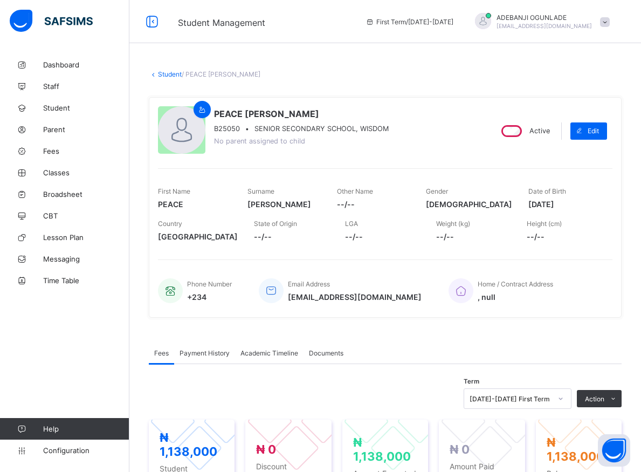
scroll to position [115, 0]
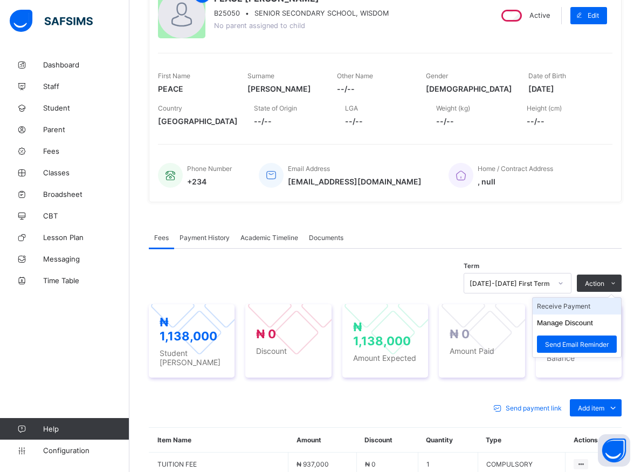
click at [583, 308] on li "Receive Payment" at bounding box center [577, 306] width 88 height 17
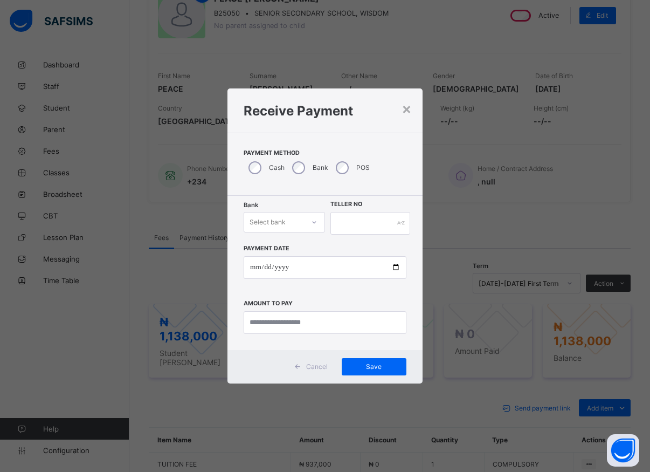
click at [314, 228] on div at bounding box center [314, 222] width 18 height 17
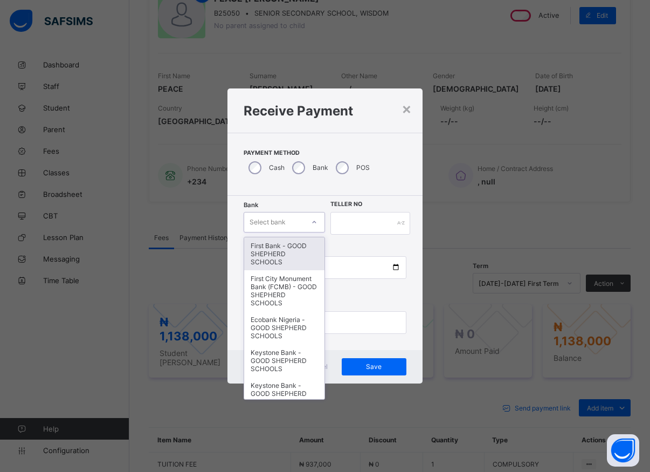
click at [272, 262] on div "First Bank - GOOD SHEPHERD SCHOOLS" at bounding box center [284, 253] width 80 height 33
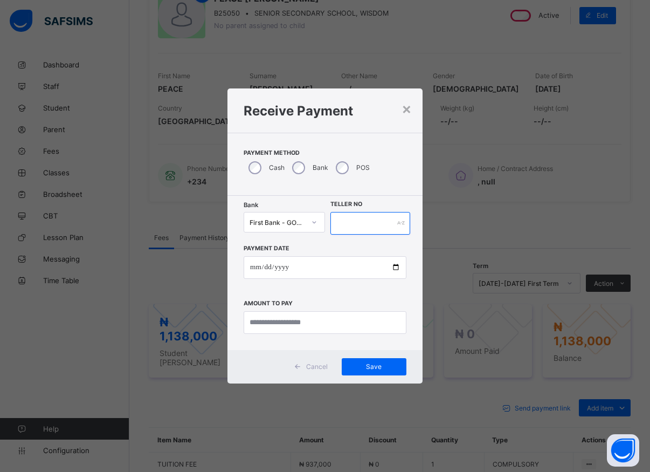
click at [346, 225] on input "text" at bounding box center [371, 223] width 80 height 23
type input "*****"
click at [397, 269] on input "date" at bounding box center [325, 267] width 163 height 23
type input "**********"
click at [276, 325] on input "currency" at bounding box center [325, 322] width 163 height 23
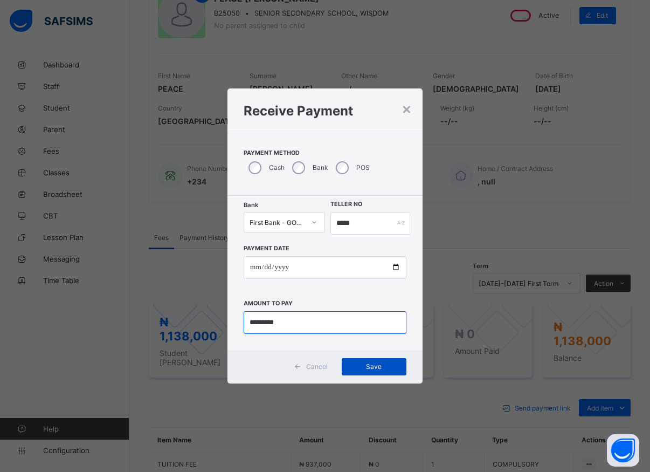
type input "*********"
click at [366, 368] on span "Save" at bounding box center [374, 366] width 49 height 8
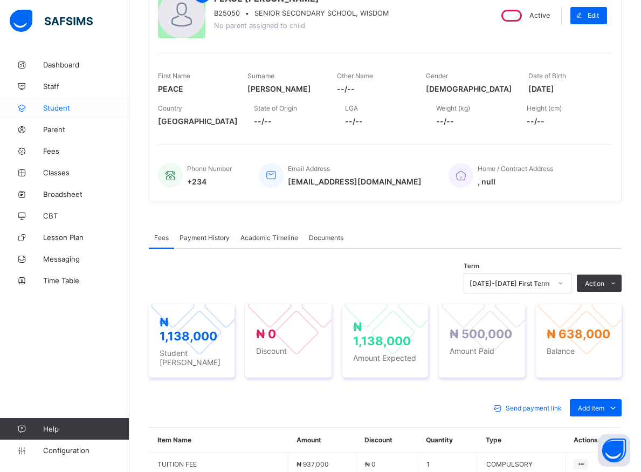
click at [58, 106] on span "Student" at bounding box center [86, 108] width 86 height 9
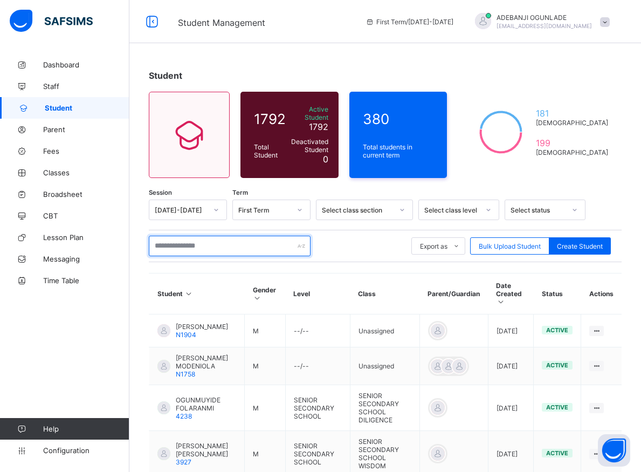
click at [192, 238] on input "text" at bounding box center [230, 246] width 162 height 20
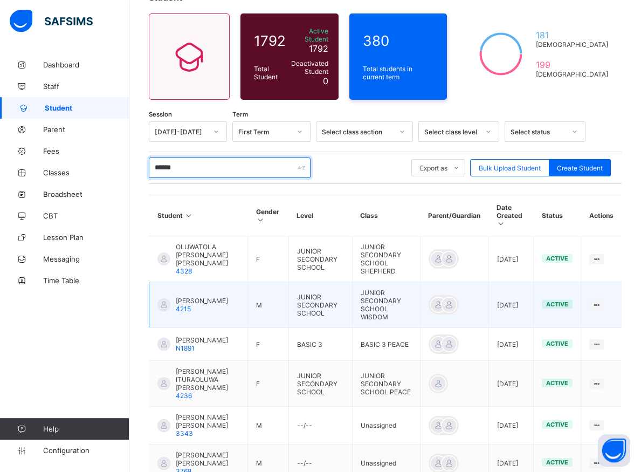
scroll to position [110, 0]
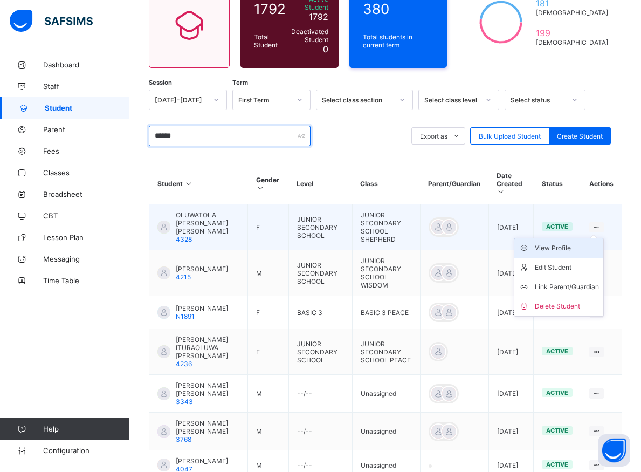
type input "******"
click at [567, 243] on div "View Profile" at bounding box center [567, 248] width 64 height 11
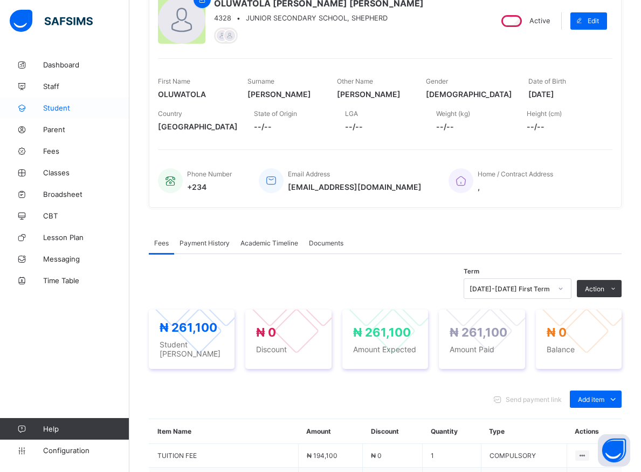
click at [68, 109] on span "Student" at bounding box center [86, 108] width 86 height 9
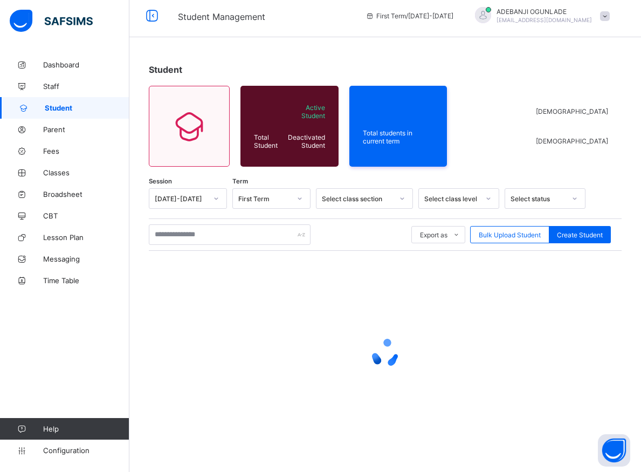
scroll to position [6, 0]
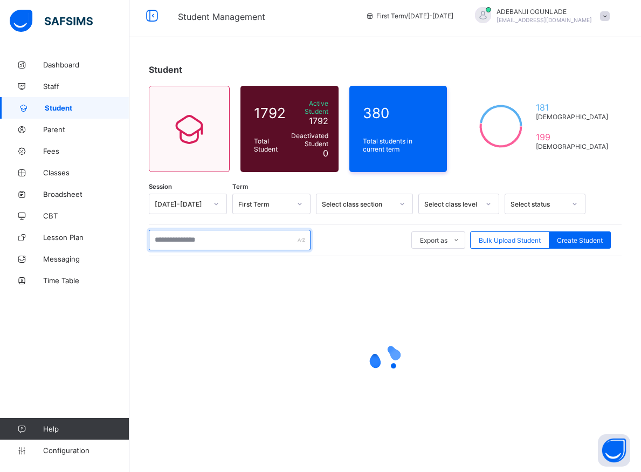
click at [217, 230] on input "text" at bounding box center [230, 240] width 162 height 20
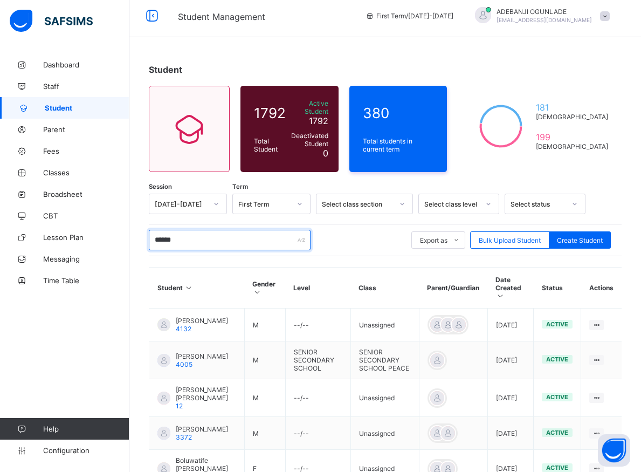
type input "*******"
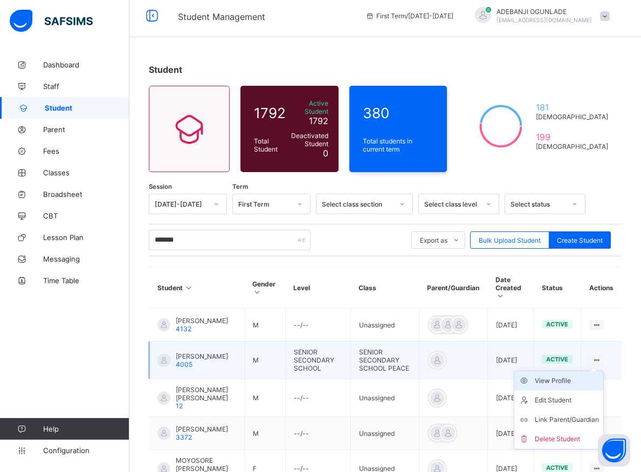
click at [568, 375] on div "View Profile" at bounding box center [567, 380] width 64 height 11
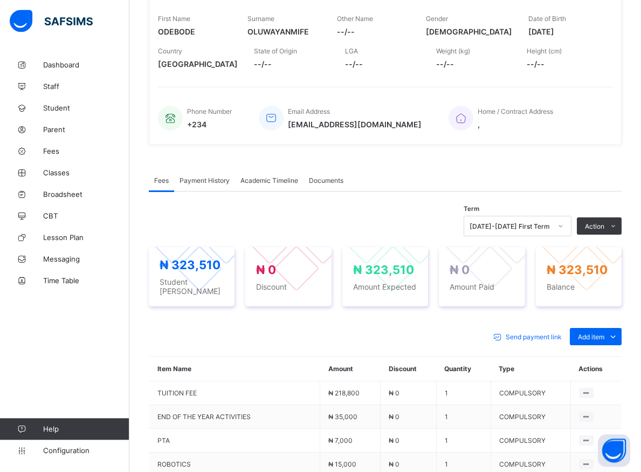
scroll to position [281, 0]
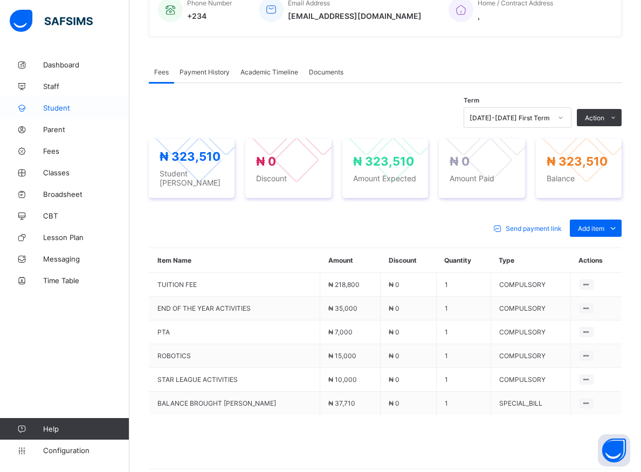
click at [49, 108] on span "Student" at bounding box center [86, 108] width 86 height 9
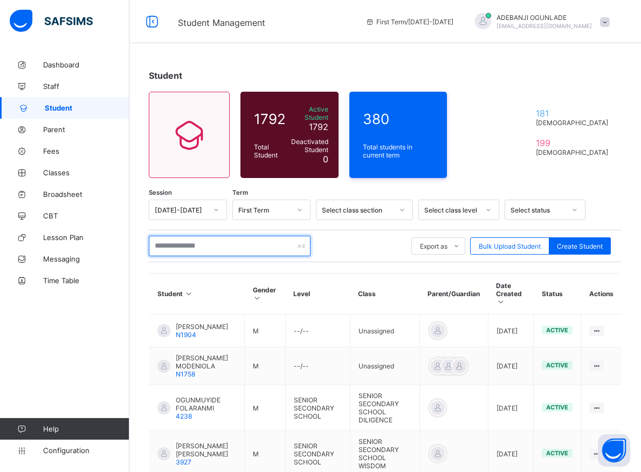
click at [194, 240] on input "text" at bounding box center [230, 246] width 162 height 20
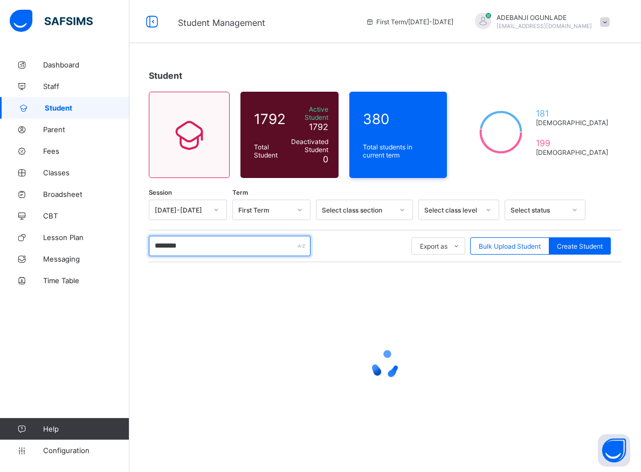
type input "*********"
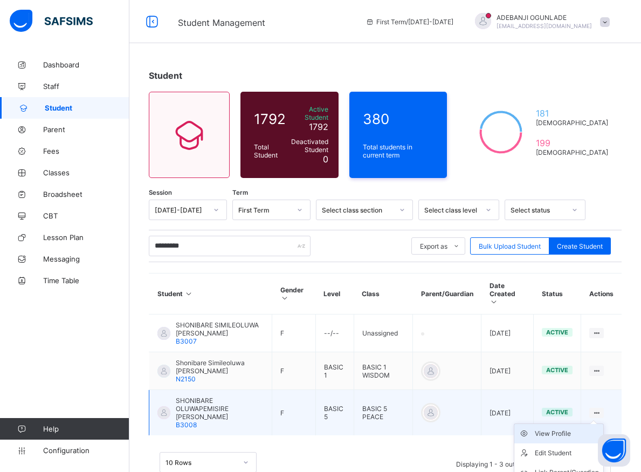
click at [574, 428] on div "View Profile" at bounding box center [567, 433] width 64 height 11
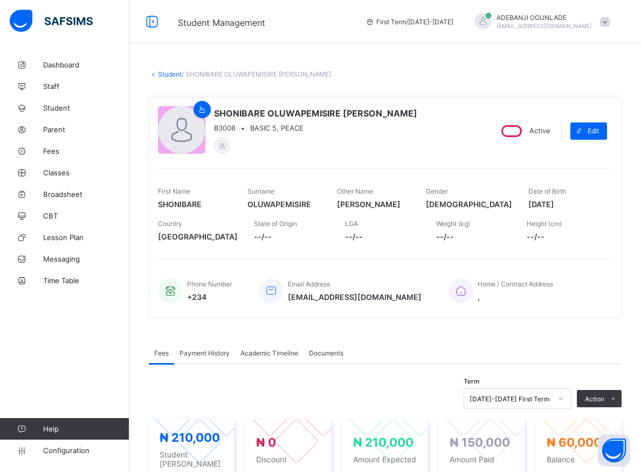
scroll to position [110, 0]
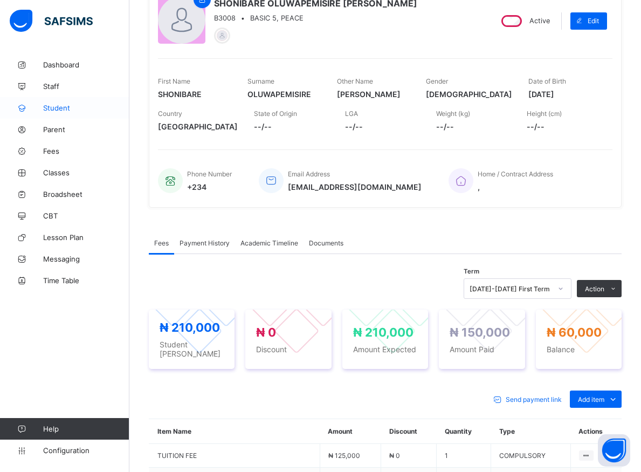
click at [64, 104] on span "Student" at bounding box center [86, 108] width 86 height 9
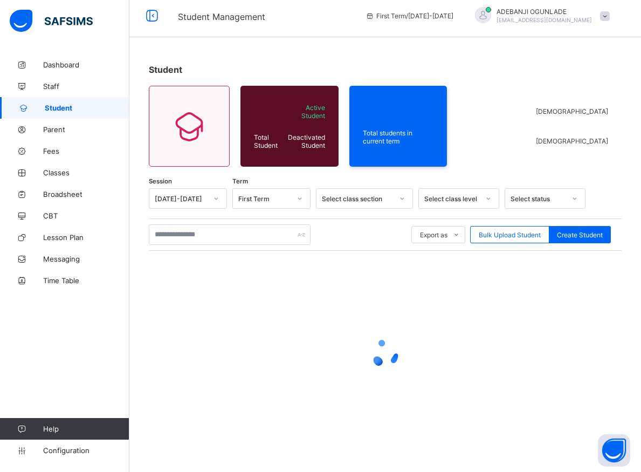
scroll to position [6, 0]
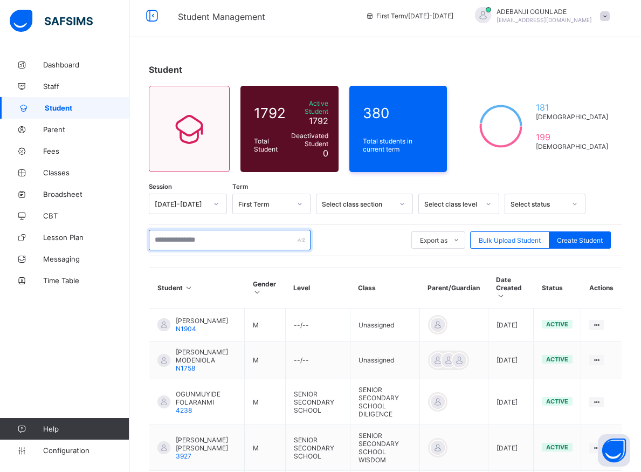
click at [176, 232] on input "text" at bounding box center [230, 240] width 162 height 20
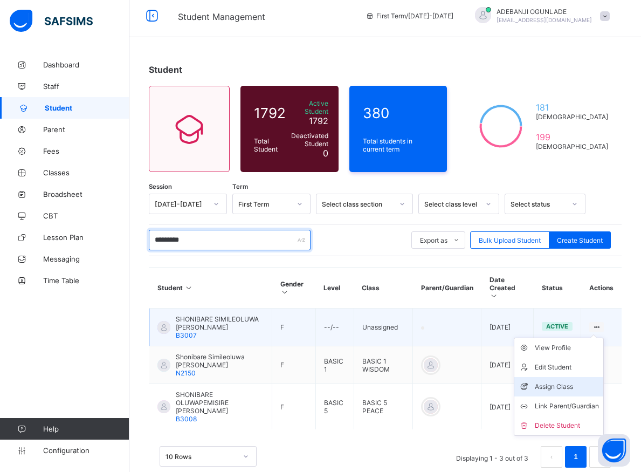
type input "*********"
click at [559, 381] on div "Assign Class" at bounding box center [567, 386] width 64 height 11
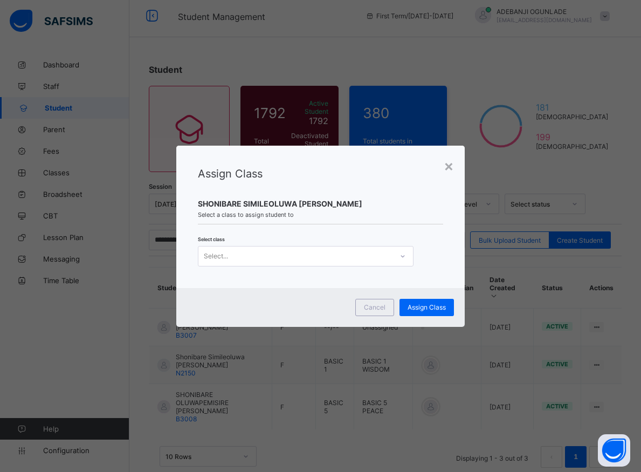
click at [400, 256] on icon at bounding box center [403, 256] width 6 height 11
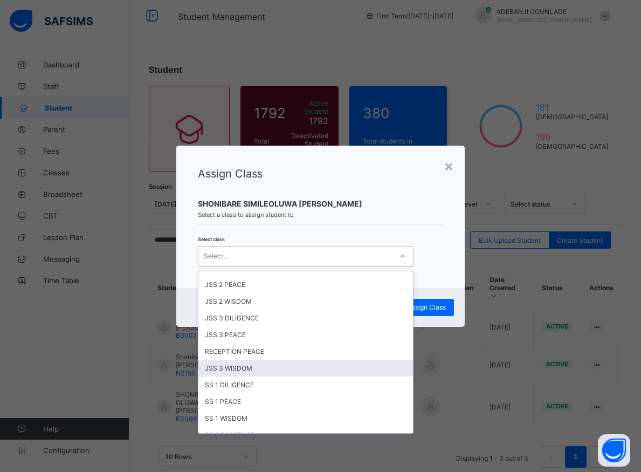
scroll to position [340, 0]
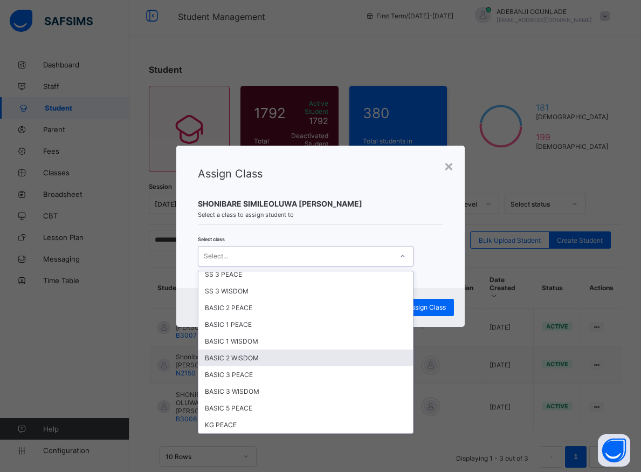
click at [240, 361] on div "BASIC 2 WISDOM" at bounding box center [305, 357] width 215 height 17
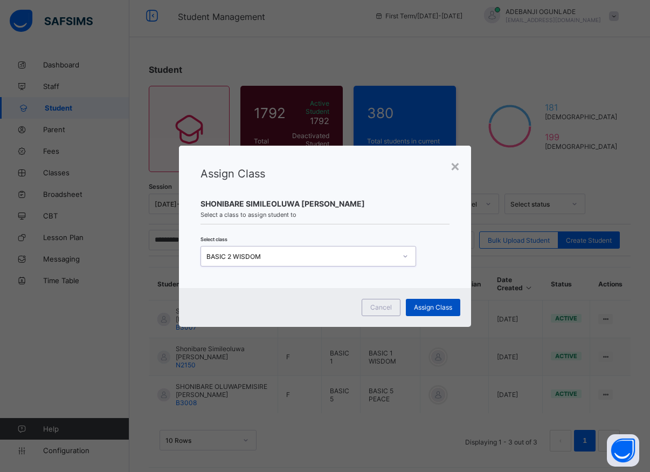
click at [430, 309] on span "Assign Class" at bounding box center [433, 307] width 38 height 8
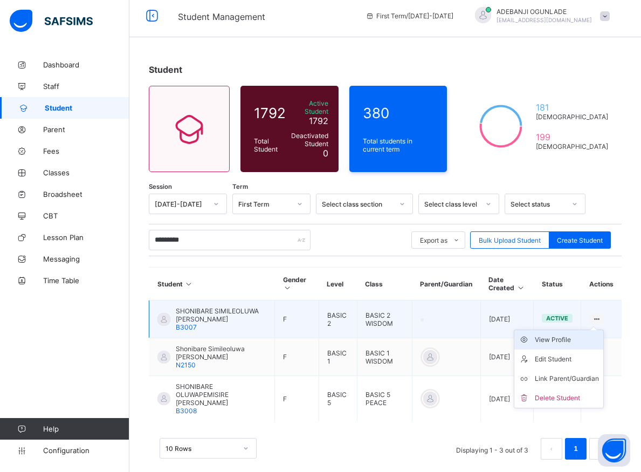
click at [561, 335] on div "View Profile" at bounding box center [567, 339] width 64 height 11
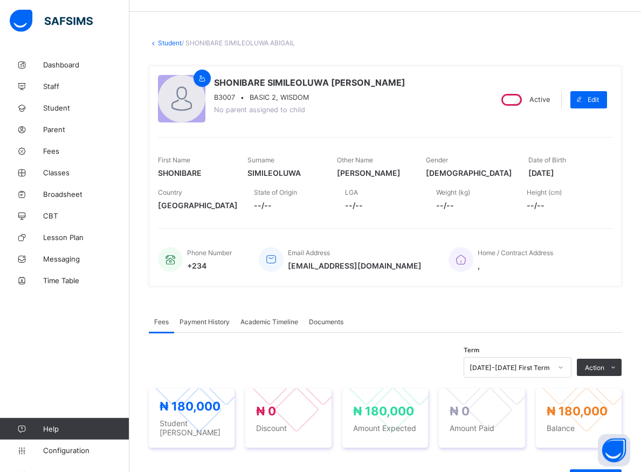
scroll to position [116, 0]
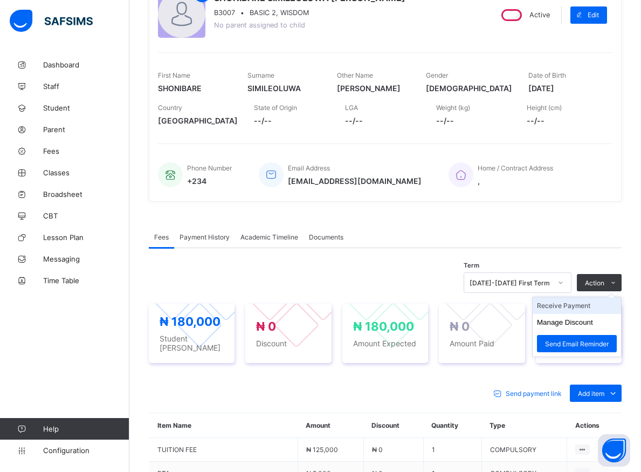
click at [574, 308] on li "Receive Payment" at bounding box center [577, 305] width 88 height 17
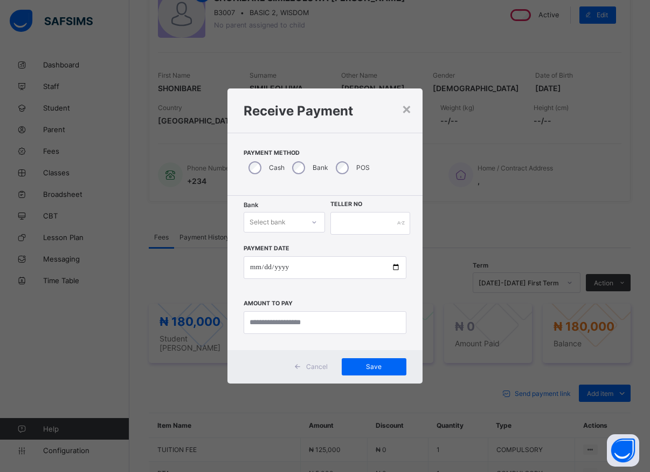
click at [308, 226] on div at bounding box center [314, 222] width 18 height 17
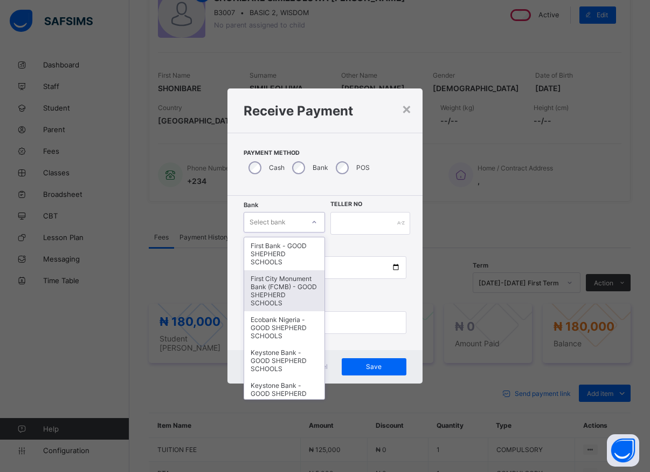
click at [271, 300] on div "First City Monument Bank (FCMB) - GOOD SHEPHERD SCHOOLS" at bounding box center [284, 290] width 80 height 41
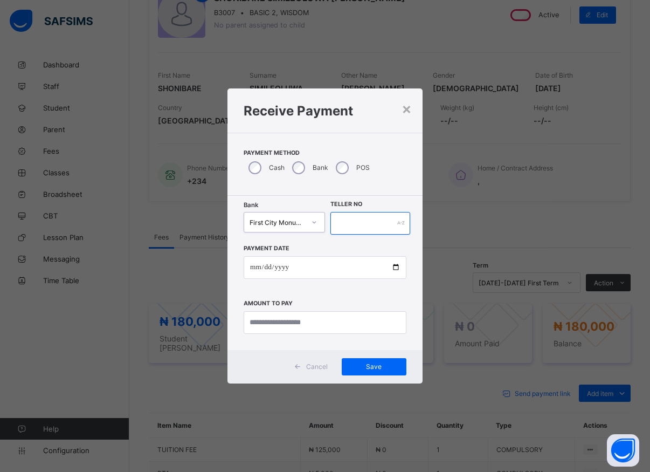
click at [343, 219] on input "text" at bounding box center [371, 223] width 80 height 23
type input "*****"
click at [395, 266] on input "date" at bounding box center [325, 267] width 163 height 23
type input "**********"
click at [268, 324] on input "currency" at bounding box center [325, 322] width 163 height 23
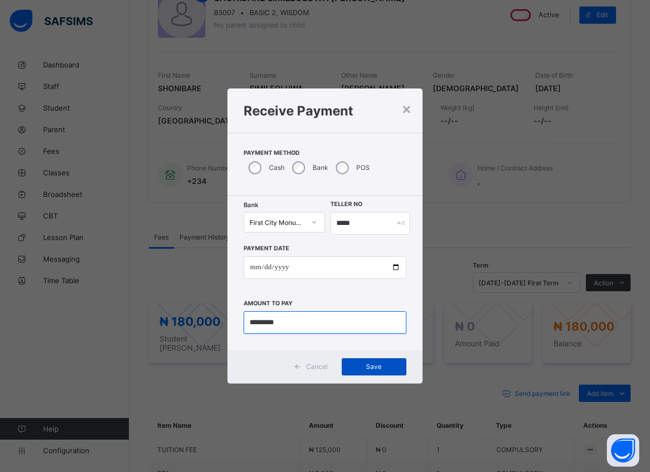
type input "*********"
click at [368, 369] on span "Save" at bounding box center [374, 366] width 49 height 8
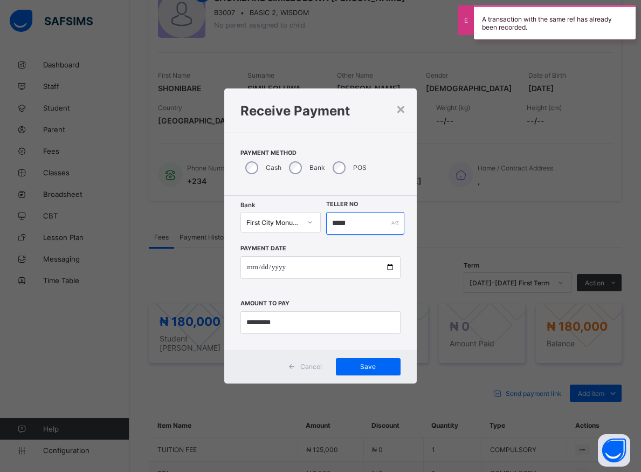
click at [354, 223] on input "*****" at bounding box center [365, 223] width 78 height 23
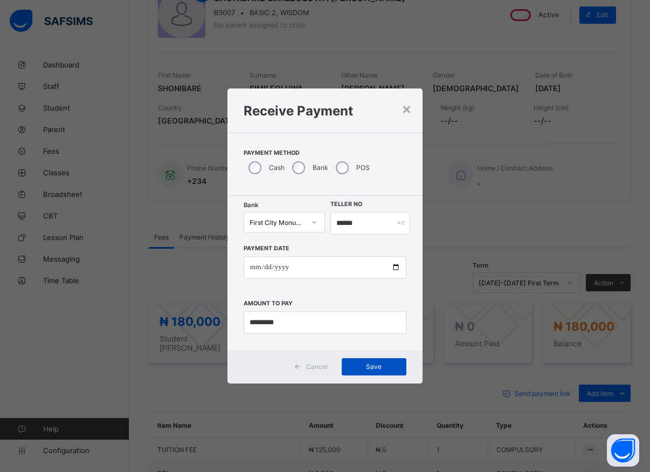
click at [361, 363] on span "Save" at bounding box center [374, 366] width 49 height 8
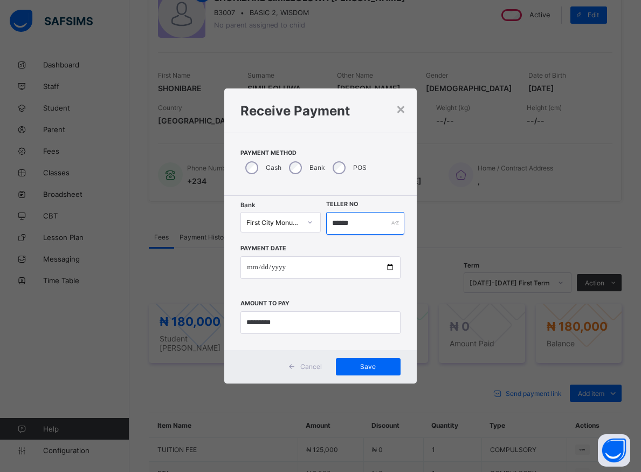
click at [358, 229] on input "******" at bounding box center [365, 223] width 78 height 23
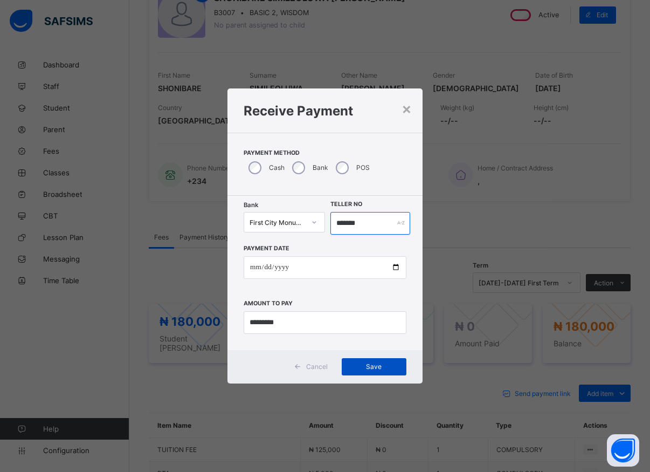
type input "*******"
click at [351, 363] on span "Save" at bounding box center [374, 366] width 49 height 8
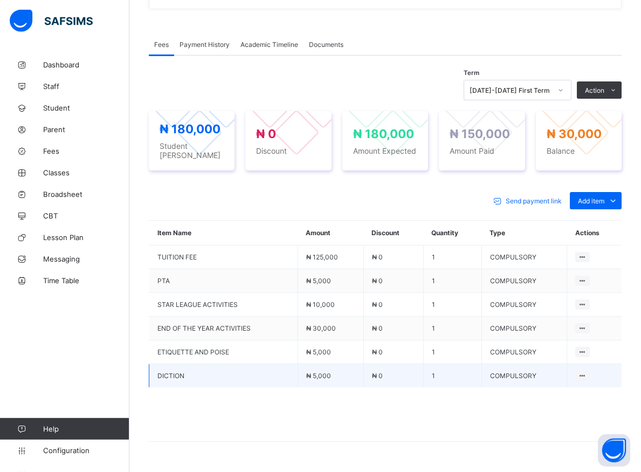
scroll to position [332, 0]
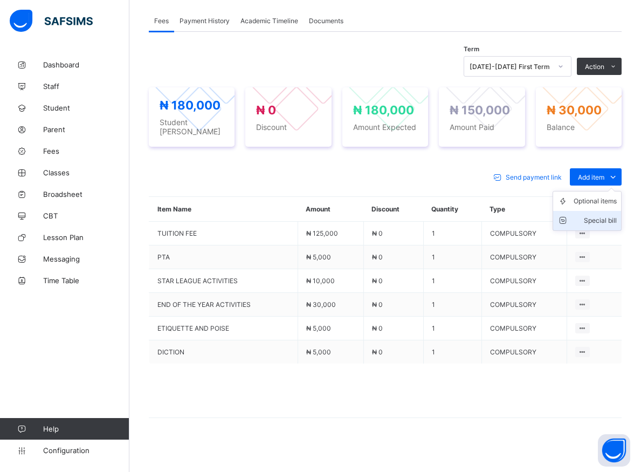
click at [612, 215] on div "Special bill" at bounding box center [595, 220] width 43 height 11
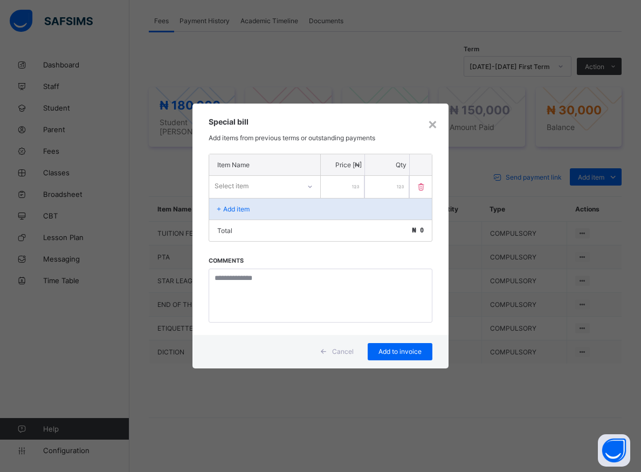
click at [307, 187] on icon at bounding box center [310, 186] width 6 height 11
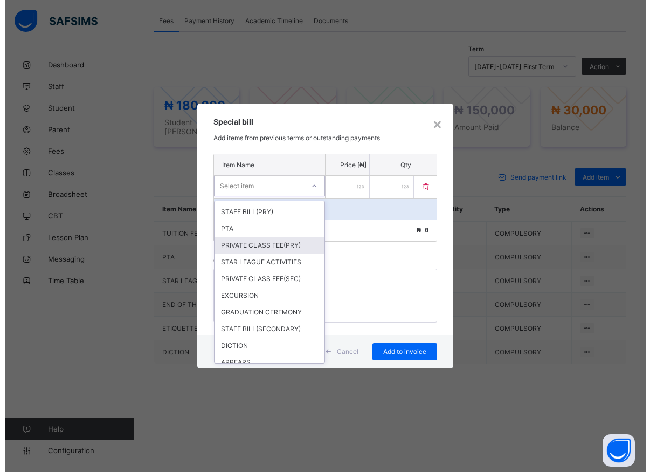
scroll to position [194, 0]
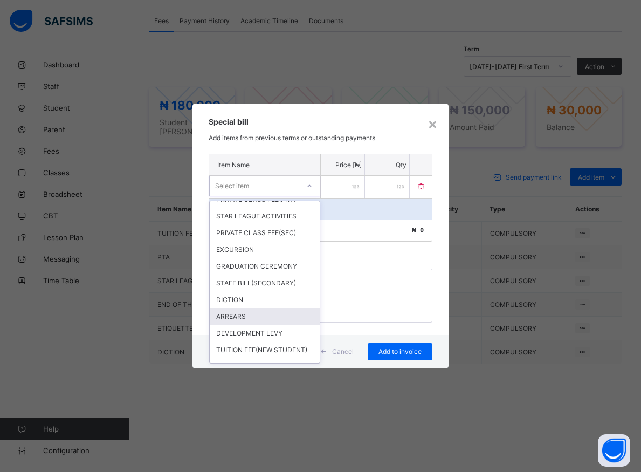
click at [237, 325] on div "ARREARS" at bounding box center [265, 316] width 110 height 17
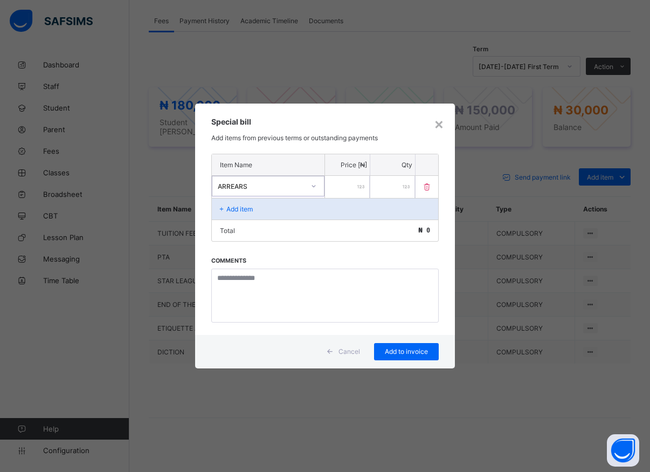
click at [311, 184] on div at bounding box center [314, 185] width 18 height 17
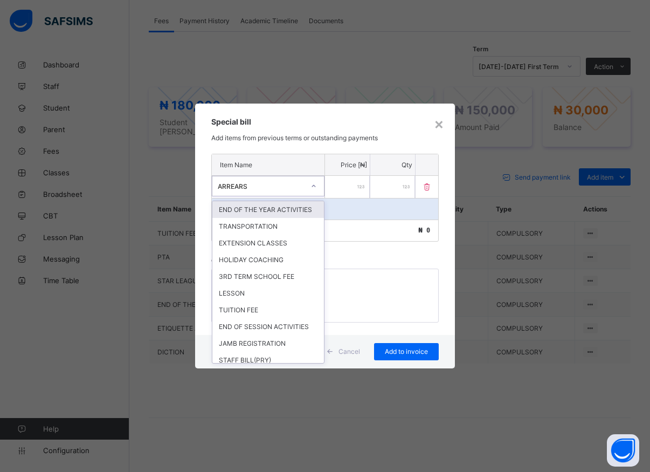
click at [359, 265] on div "Item Name Price [₦] Qty option ARREARS, selected. option END OF THE YEAR ACTIVI…" at bounding box center [325, 244] width 260 height 181
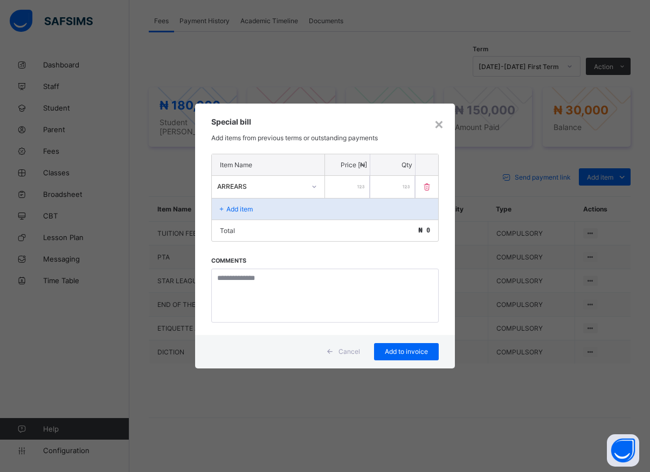
click at [339, 192] on input "number" at bounding box center [347, 187] width 45 height 22
type input "*****"
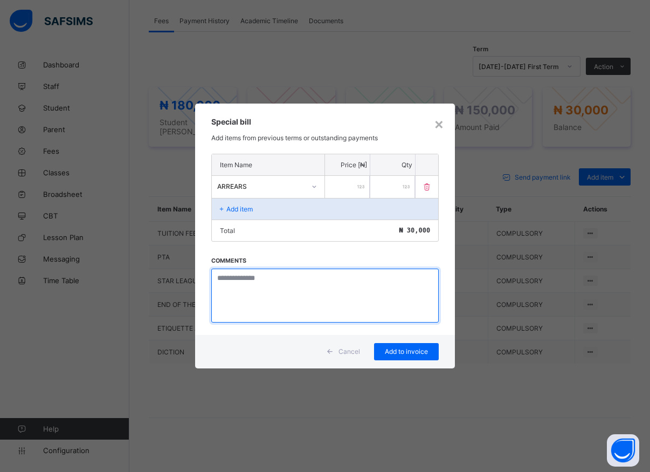
click at [301, 300] on textarea at bounding box center [325, 296] width 228 height 54
type textarea "*******"
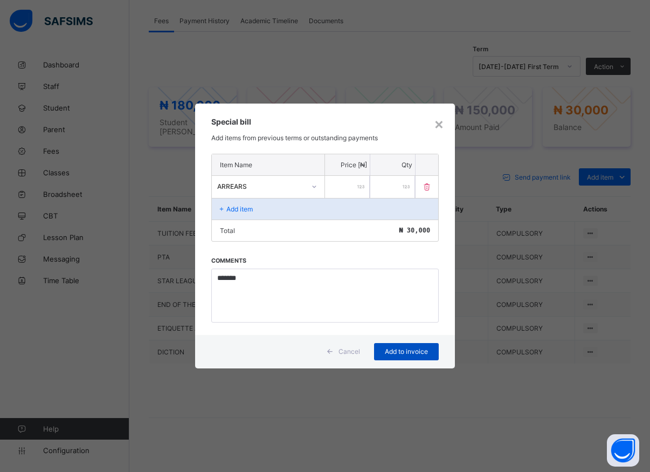
click at [400, 352] on span "Add to invoice" at bounding box center [406, 351] width 49 height 8
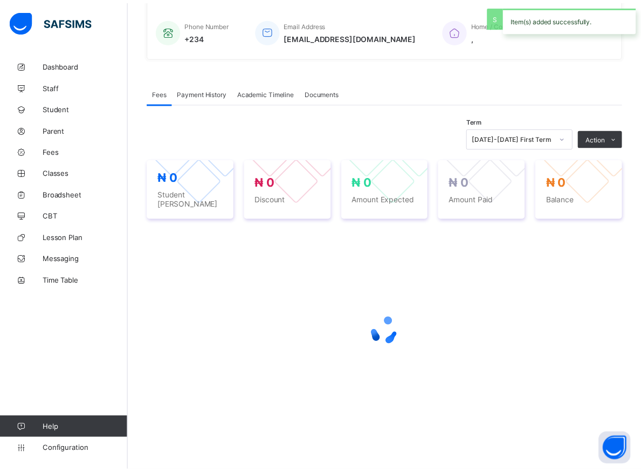
scroll to position [255, 0]
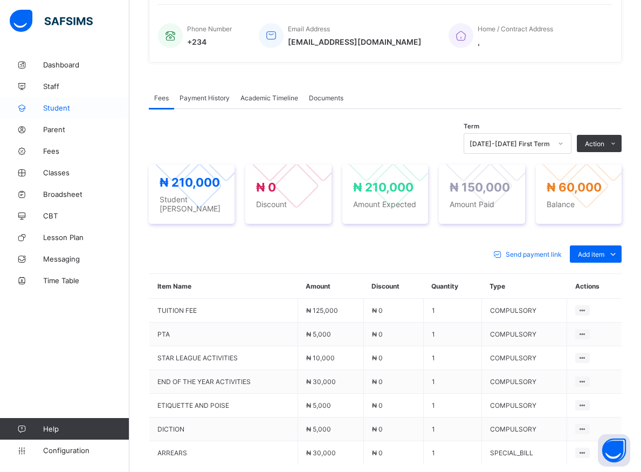
click at [54, 107] on span "Student" at bounding box center [86, 108] width 86 height 9
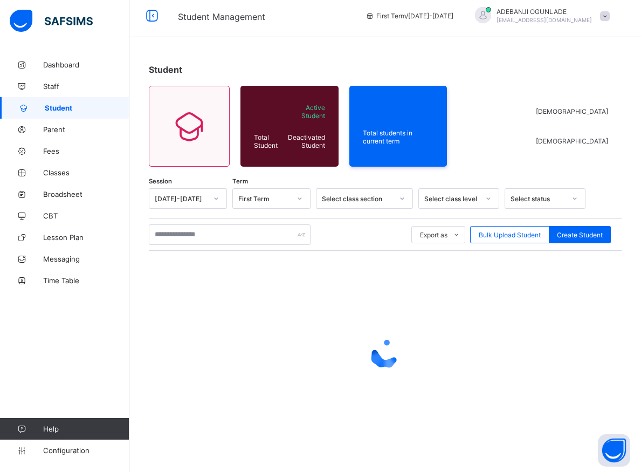
scroll to position [6, 0]
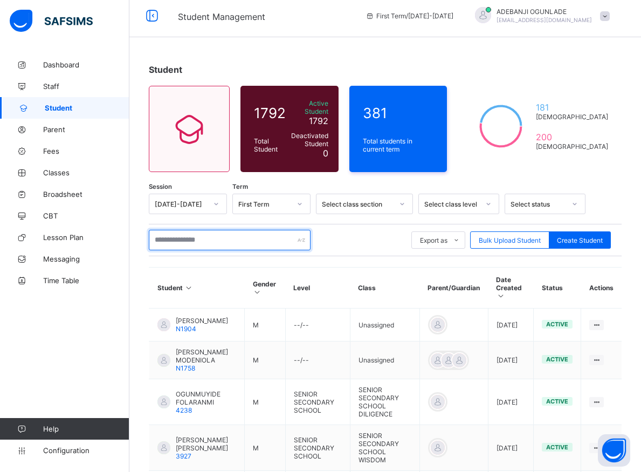
click at [162, 235] on input "text" at bounding box center [230, 240] width 162 height 20
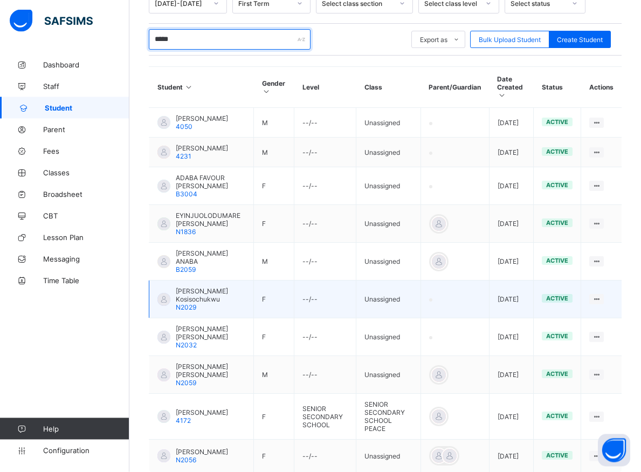
scroll to position [226, 0]
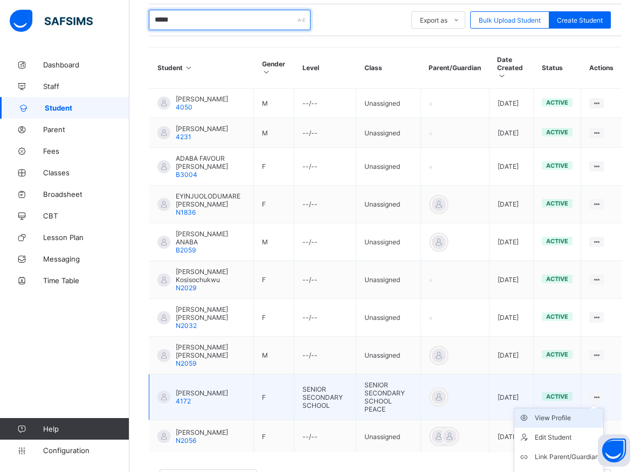
type input "*****"
click at [576, 423] on div "View Profile" at bounding box center [567, 418] width 64 height 11
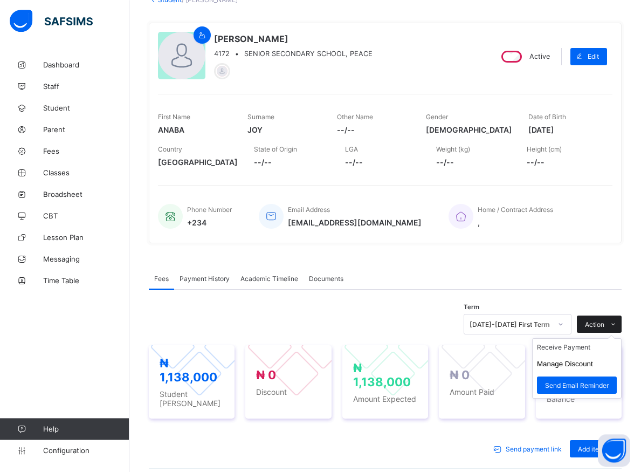
scroll to position [60, 0]
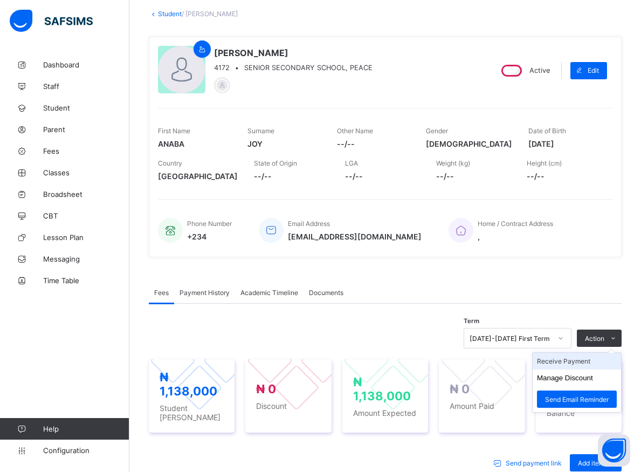
click at [571, 359] on li "Receive Payment" at bounding box center [577, 361] width 88 height 17
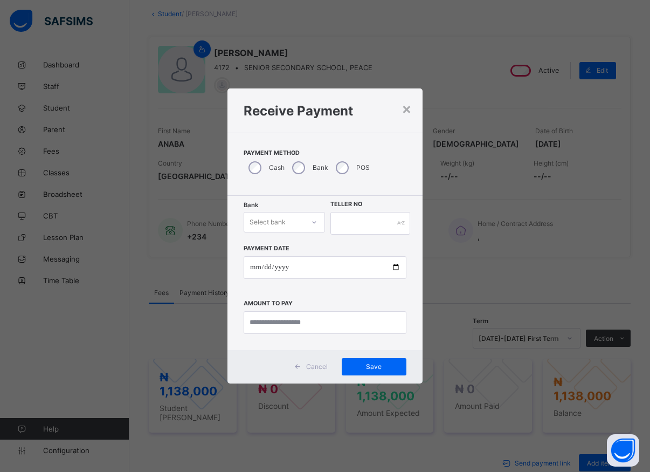
click at [311, 221] on icon at bounding box center [314, 222] width 6 height 11
click at [307, 228] on div at bounding box center [314, 222] width 18 height 17
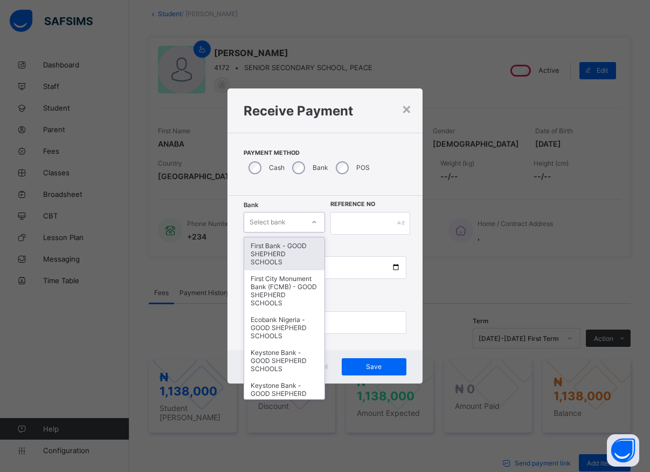
click at [283, 262] on div "First Bank - GOOD SHEPHERD SCHOOLS" at bounding box center [284, 253] width 80 height 33
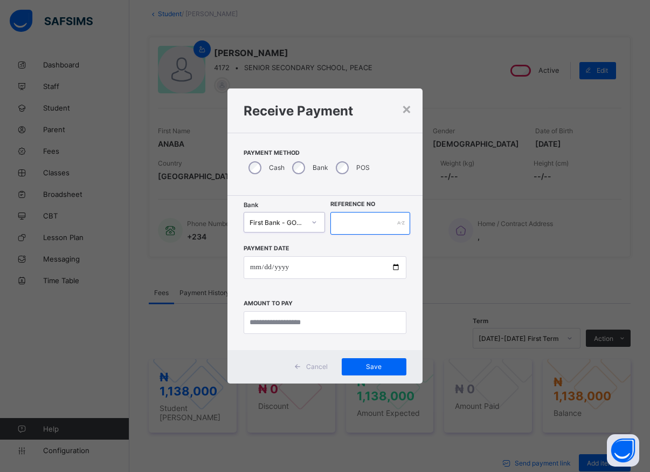
click at [342, 219] on input "text" at bounding box center [371, 223] width 80 height 23
type input "*****"
click at [392, 267] on input "date" at bounding box center [325, 267] width 163 height 23
type input "**********"
click at [274, 325] on input "currency" at bounding box center [325, 322] width 163 height 23
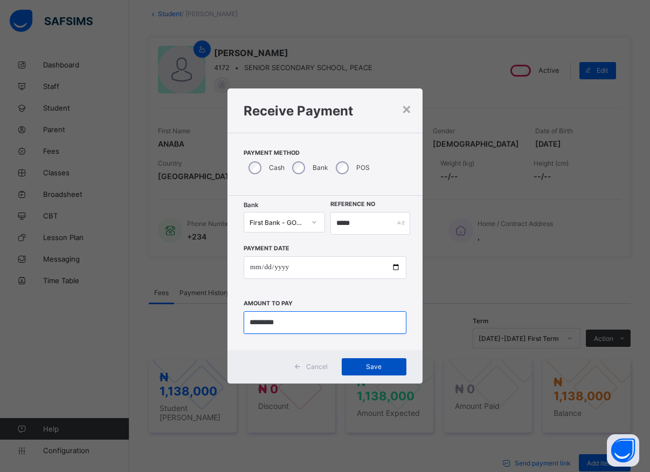
type input "*********"
click at [361, 362] on div "Save" at bounding box center [374, 366] width 65 height 17
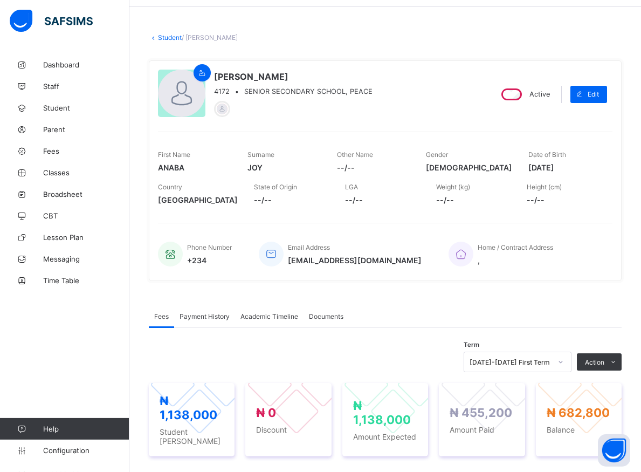
scroll to position [5, 0]
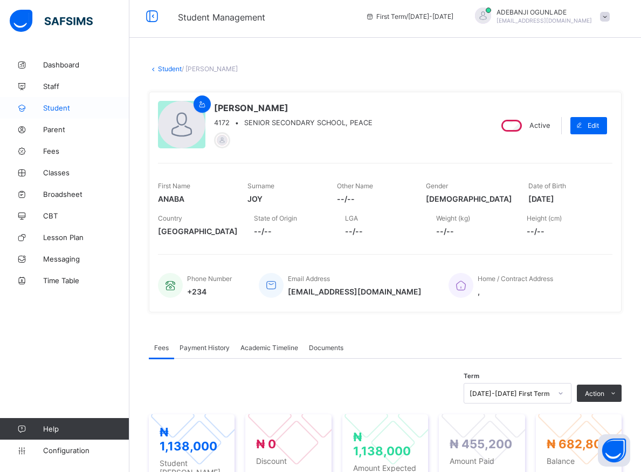
click at [54, 107] on span "Student" at bounding box center [86, 108] width 86 height 9
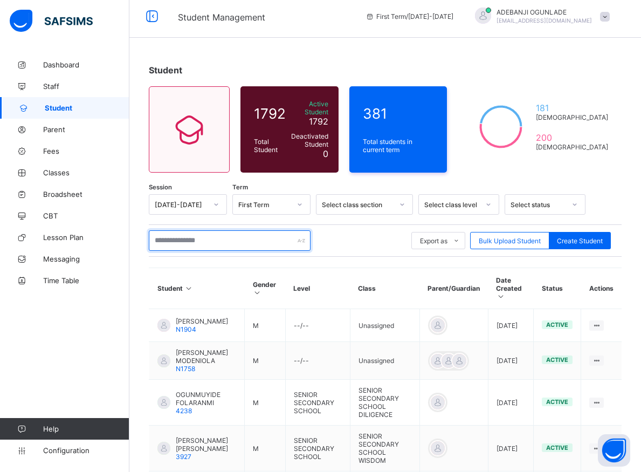
click at [202, 238] on input "text" at bounding box center [230, 240] width 162 height 20
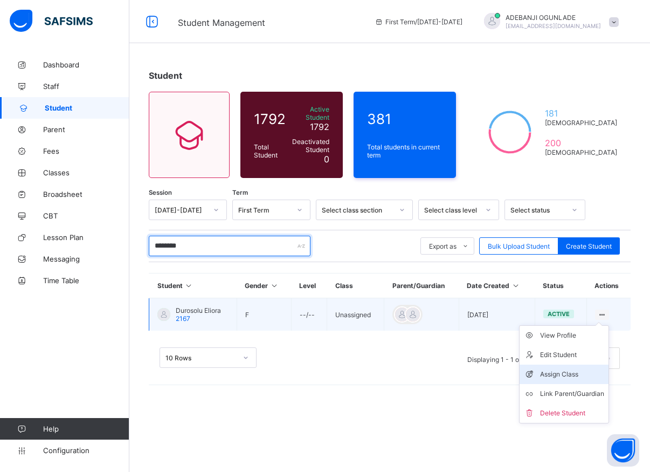
type input "********"
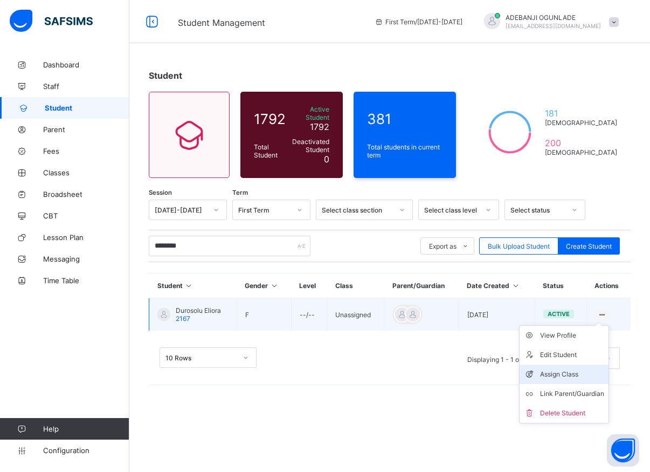
click at [553, 369] on div "Assign Class" at bounding box center [572, 374] width 64 height 11
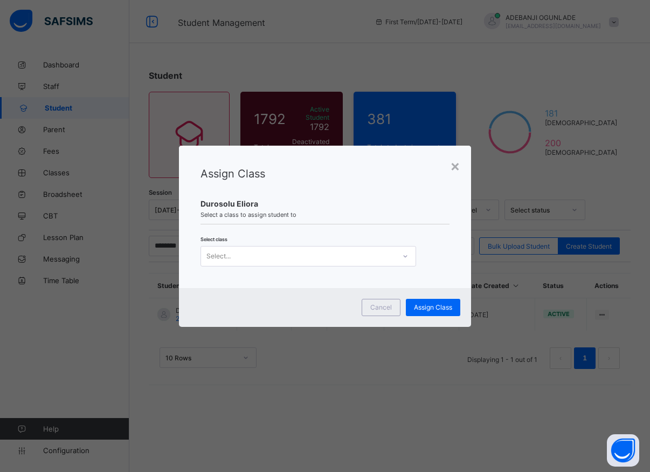
click at [406, 257] on icon at bounding box center [405, 256] width 6 height 11
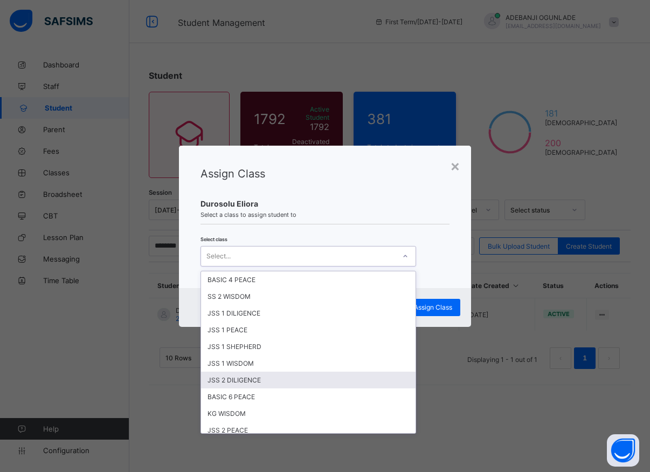
scroll to position [97, 0]
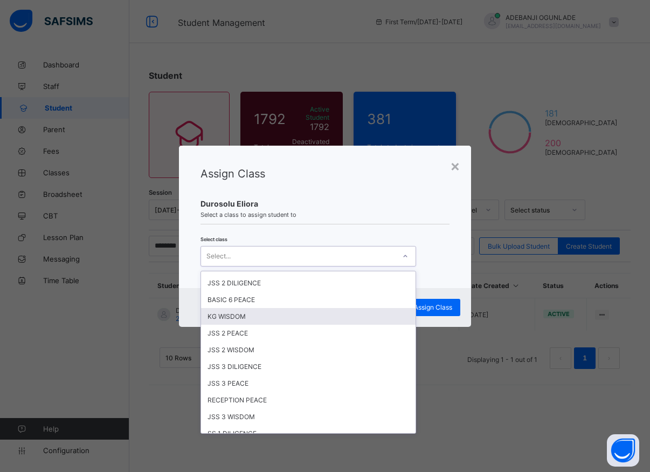
click at [224, 315] on div "KG WISDOM" at bounding box center [308, 316] width 215 height 17
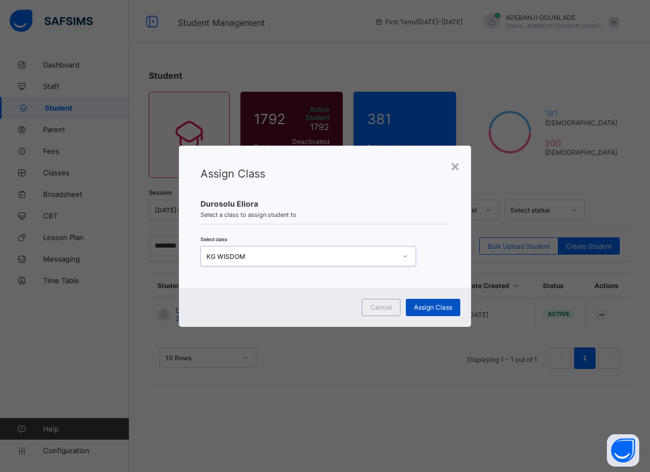
click at [422, 307] on span "Assign Class" at bounding box center [433, 307] width 38 height 8
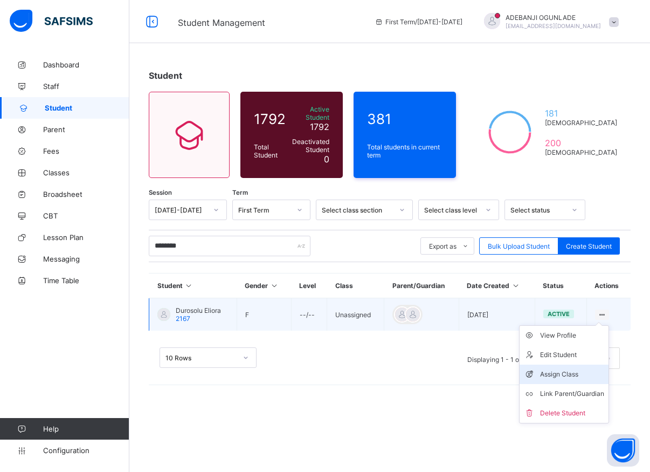
click at [551, 369] on div "Assign Class" at bounding box center [572, 374] width 64 height 11
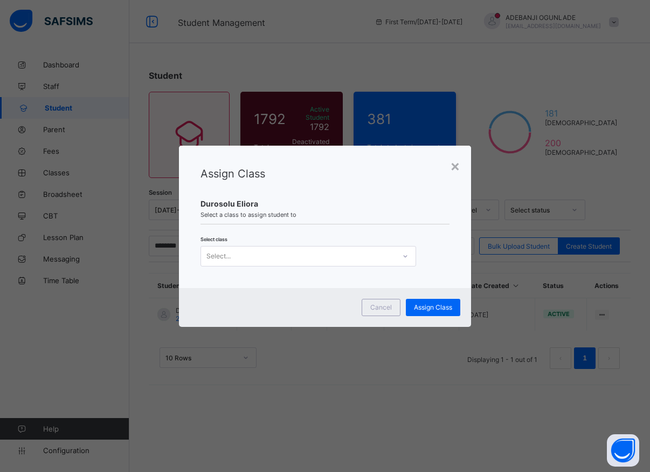
click at [407, 256] on icon at bounding box center [405, 256] width 4 height 2
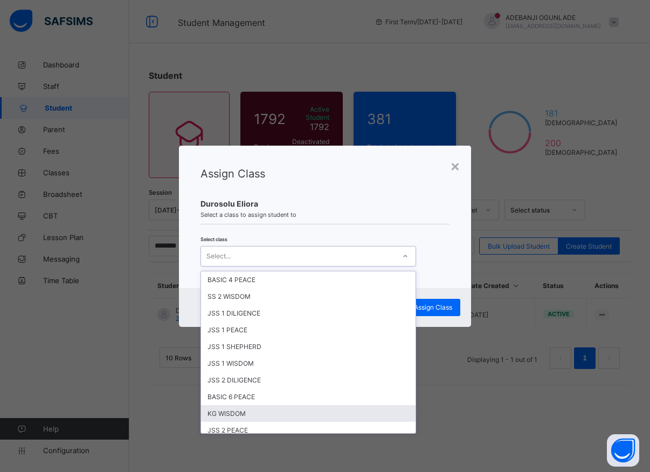
click at [225, 411] on div "KG WISDOM" at bounding box center [308, 413] width 215 height 17
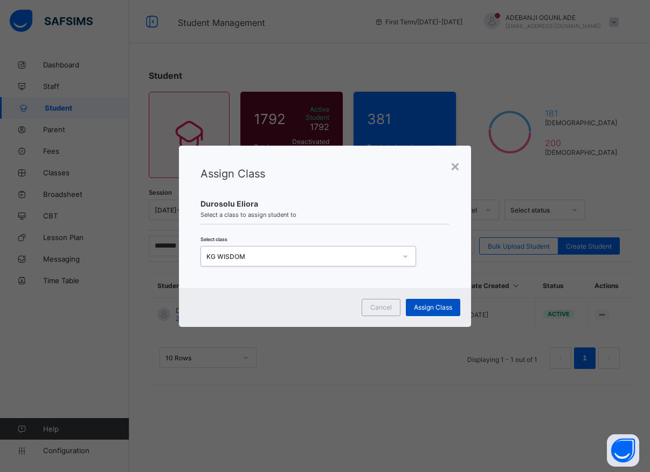
click at [407, 308] on div "Assign Class" at bounding box center [433, 307] width 54 height 17
click at [456, 168] on div "×" at bounding box center [455, 165] width 10 height 18
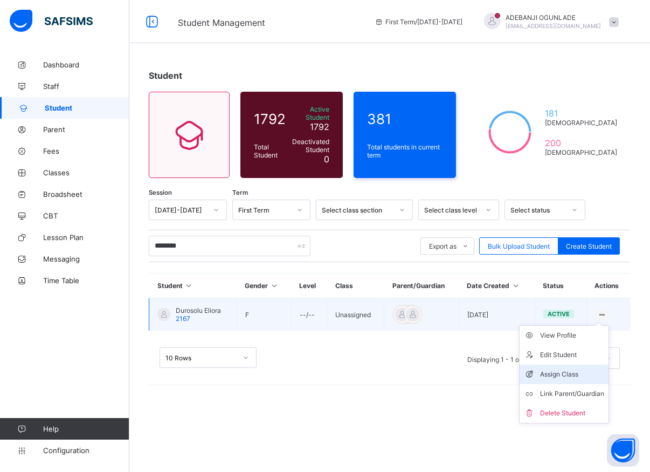
click at [555, 372] on div "Assign Class" at bounding box center [572, 374] width 64 height 11
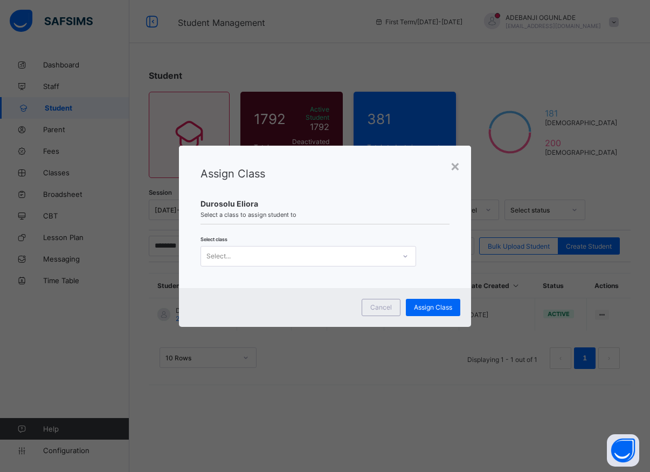
click at [403, 257] on icon at bounding box center [405, 256] width 6 height 11
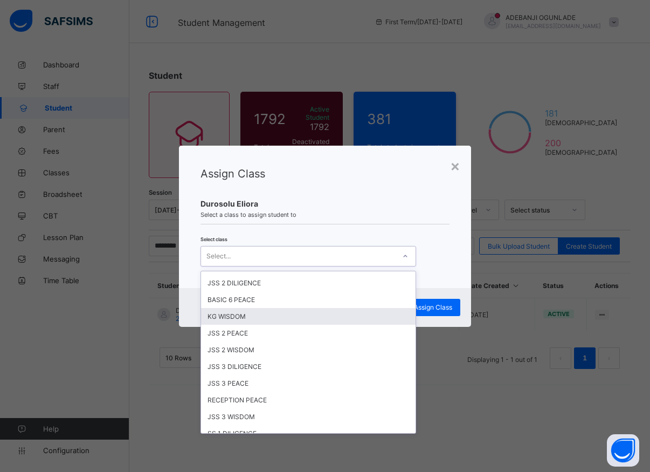
click at [237, 316] on div "KG WISDOM" at bounding box center [308, 316] width 215 height 17
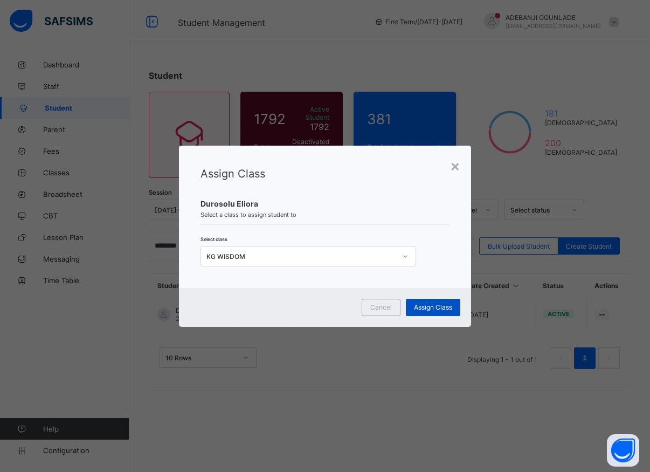
click at [437, 309] on span "Assign Class" at bounding box center [433, 307] width 38 height 8
click at [437, 312] on div "Assign Class" at bounding box center [433, 307] width 54 height 17
click at [413, 308] on div "Assign Class" at bounding box center [433, 307] width 54 height 17
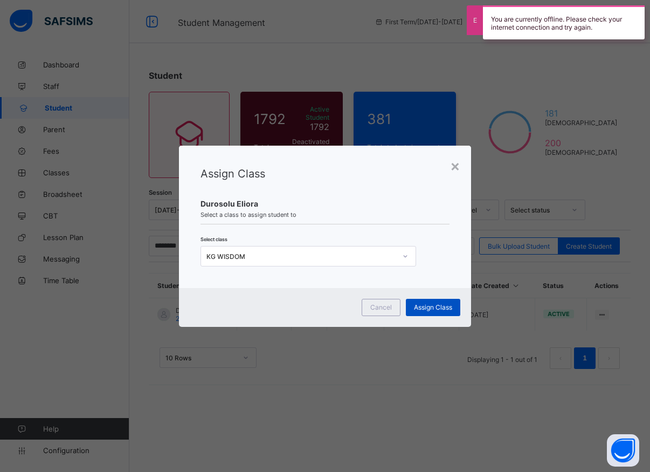
click at [413, 308] on div "Assign Class" at bounding box center [433, 307] width 54 height 17
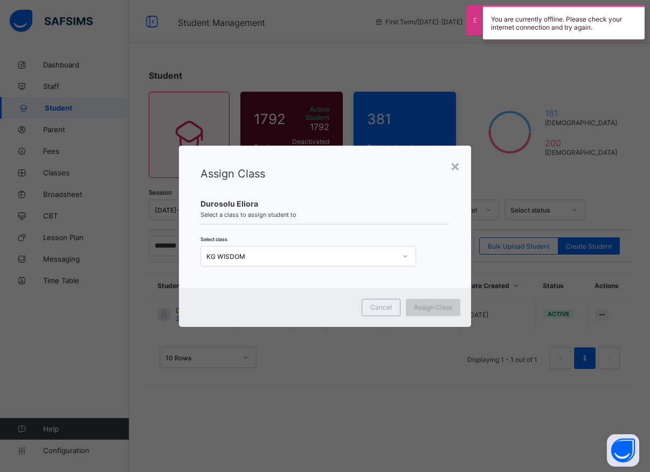
click at [413, 308] on div "Assign Class" at bounding box center [433, 307] width 54 height 17
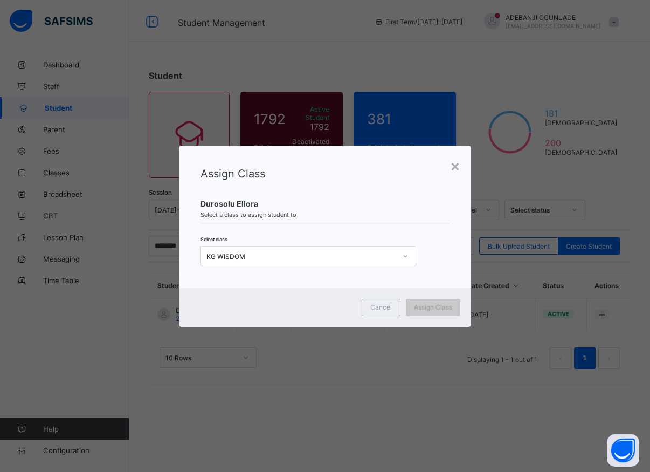
click at [437, 310] on div "Assign Class" at bounding box center [433, 307] width 54 height 17
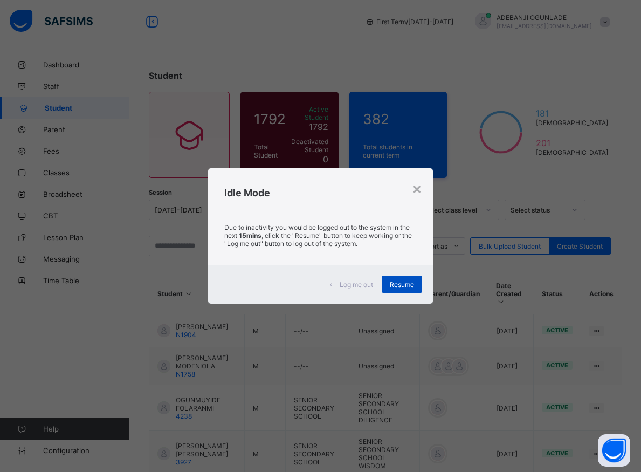
click at [400, 279] on div "Resume" at bounding box center [402, 284] width 40 height 17
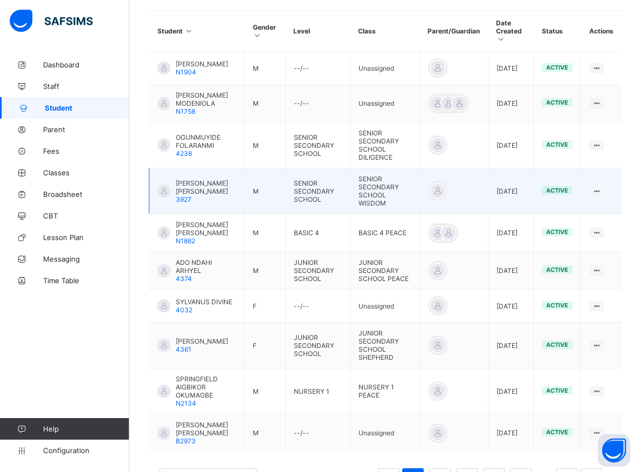
scroll to position [299, 0]
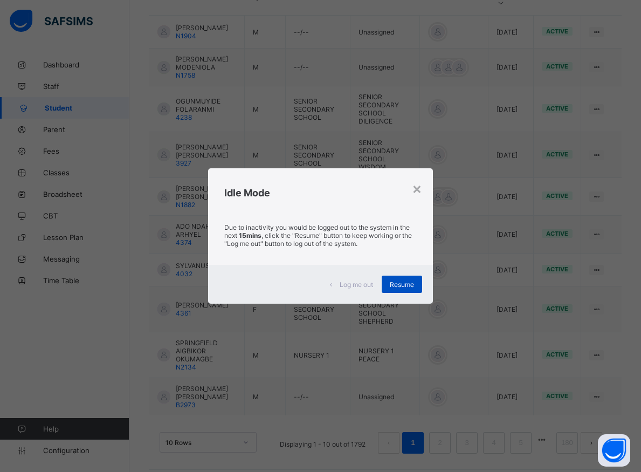
click at [400, 286] on span "Resume" at bounding box center [402, 284] width 24 height 8
click at [624, 460] on button "Open asap" at bounding box center [614, 450] width 32 height 32
click at [395, 281] on span "Resume" at bounding box center [402, 284] width 24 height 8
